Goal: Book appointment/travel/reservation

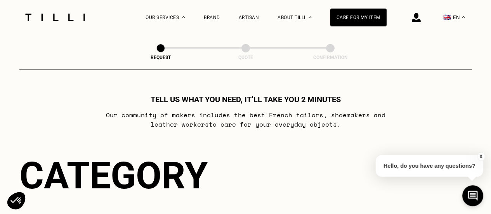
scroll to position [116, 0]
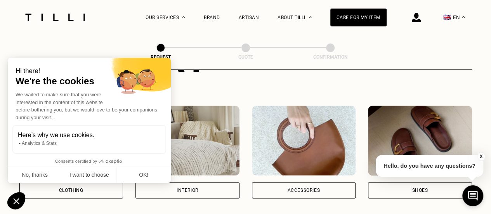
click at [308, 158] on img at bounding box center [304, 141] width 104 height 70
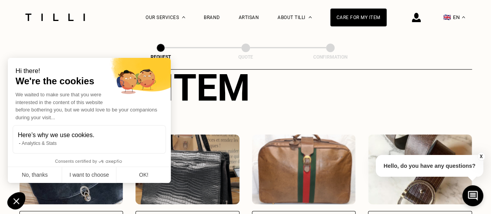
scroll to position [332, 0]
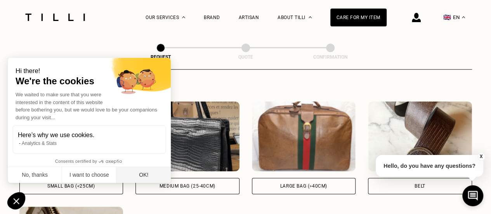
click at [141, 176] on button "OK!" at bounding box center [143, 175] width 54 height 16
checkbox input "true"
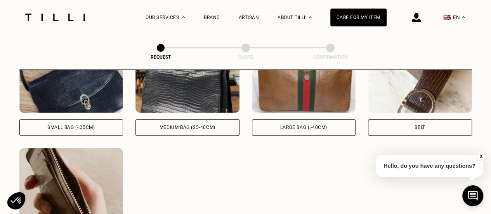
scroll to position [370, 0]
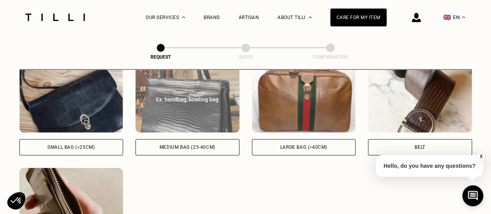
click at [205, 116] on img at bounding box center [188, 98] width 104 height 70
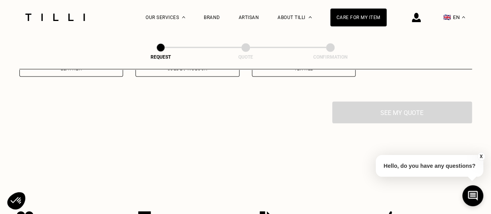
scroll to position [687, 0]
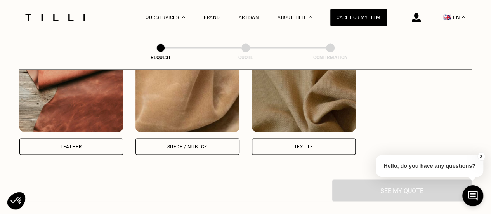
click at [83, 111] on img at bounding box center [71, 97] width 104 height 70
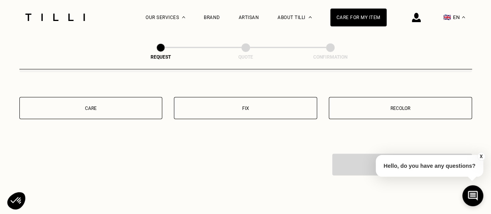
scroll to position [899, 0]
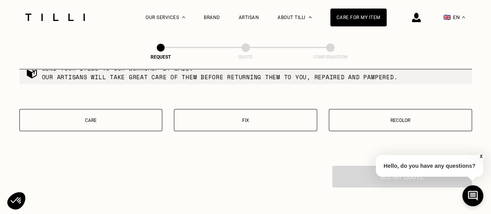
click at [262, 127] on button "Fix" at bounding box center [245, 120] width 143 height 22
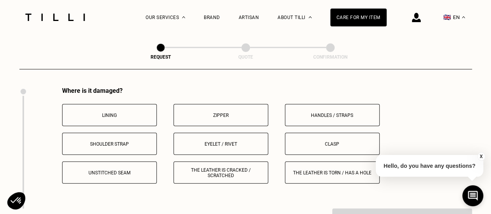
scroll to position [982, 0]
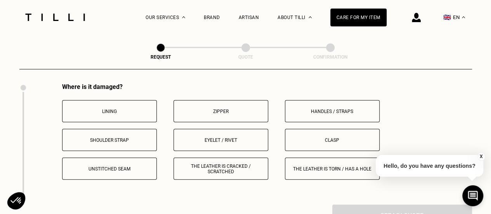
click at [243, 119] on button "Zipper" at bounding box center [221, 111] width 95 height 22
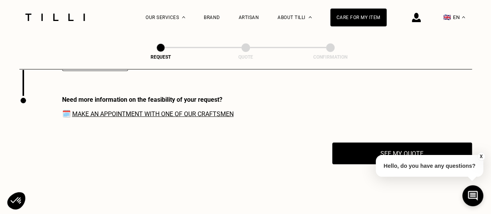
scroll to position [1142, 0]
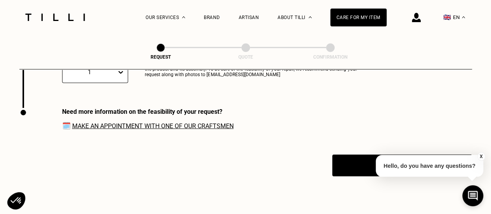
click at [210, 130] on link "Make an appointment with one of our craftsmen" at bounding box center [153, 125] width 162 height 7
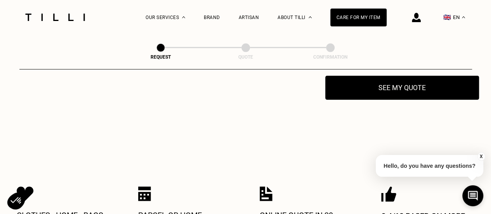
click at [395, 98] on button "See my quote" at bounding box center [402, 88] width 154 height 24
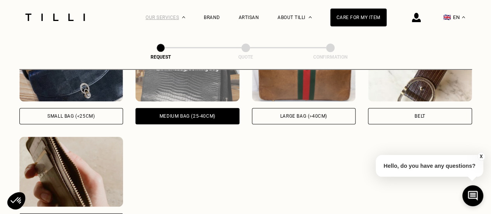
scroll to position [366, 0]
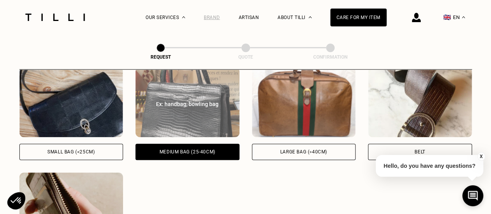
click at [214, 14] on div "Brand" at bounding box center [212, 17] width 16 height 35
click at [214, 18] on div "Brand" at bounding box center [212, 17] width 16 height 5
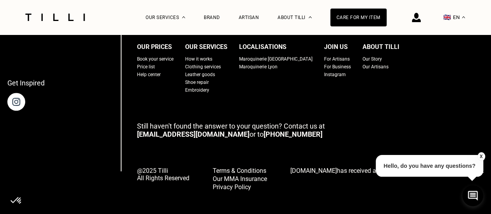
scroll to position [3058, 0]
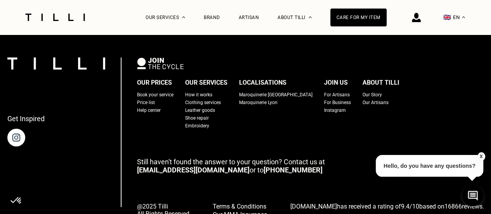
click at [163, 99] on div "Book your service" at bounding box center [155, 95] width 37 height 8
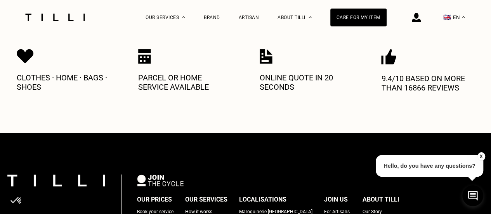
scroll to position [388, 0]
